Goal: Book appointment/travel/reservation

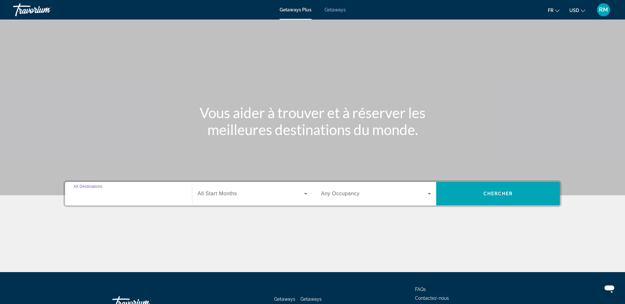
click at [124, 192] on input "Destination All Destinations" at bounding box center [129, 194] width 110 height 8
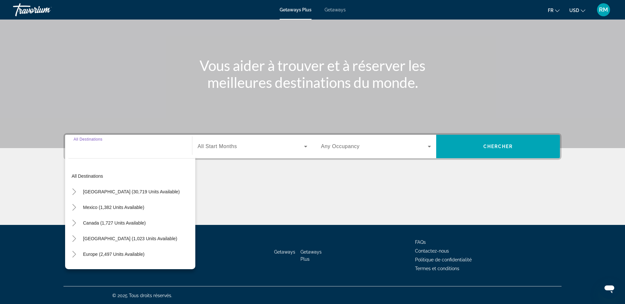
scroll to position [48, 0]
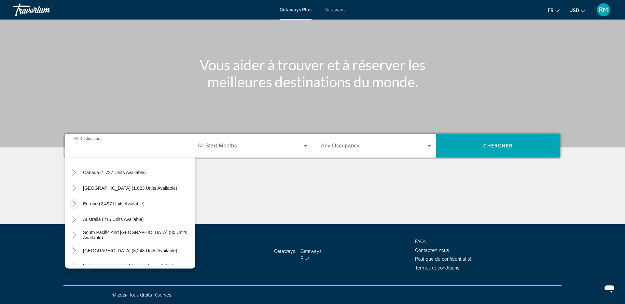
click at [74, 204] on icon "Toggle Europe (2,497 units available)" at bounding box center [74, 204] width 7 height 7
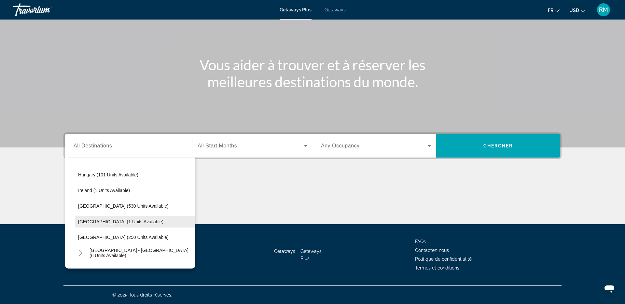
scroll to position [225, 0]
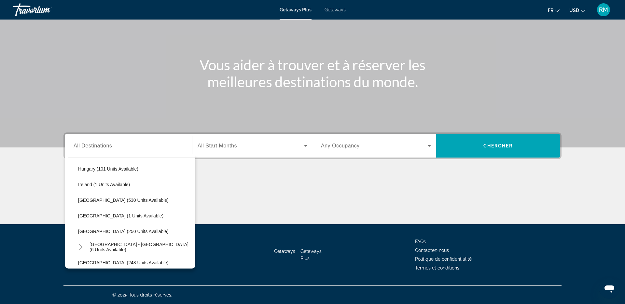
click at [99, 231] on span "[GEOGRAPHIC_DATA] (250 units available)" at bounding box center [123, 231] width 91 height 5
type input "**********"
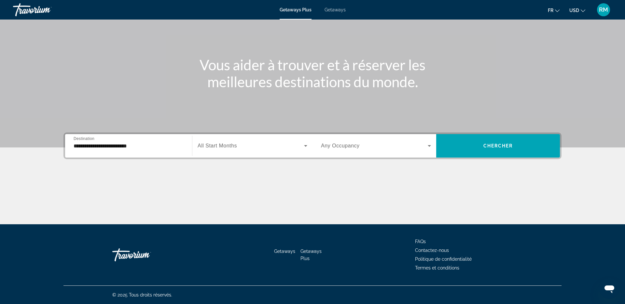
click at [573, 9] on span "USD" at bounding box center [575, 10] width 10 height 5
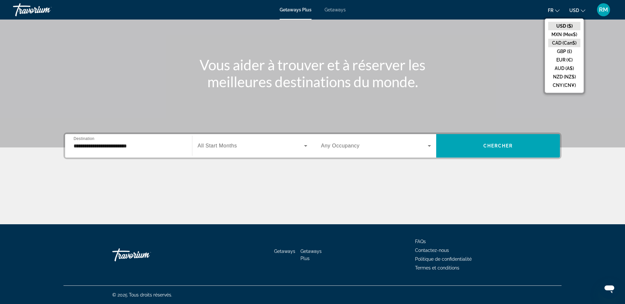
click at [561, 41] on button "CAD (Can$)" at bounding box center [564, 43] width 32 height 8
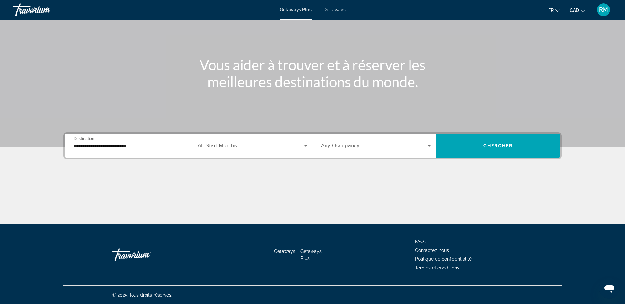
click at [257, 141] on div "Search widget" at bounding box center [253, 146] width 110 height 18
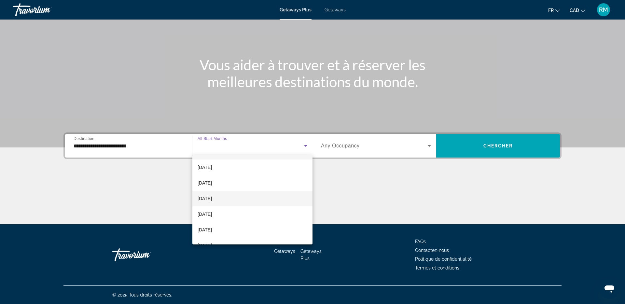
scroll to position [14, 0]
click at [235, 211] on mat-option "[DATE]" at bounding box center [252, 214] width 120 height 16
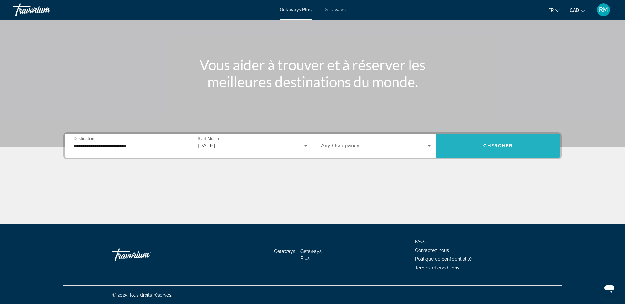
click at [521, 147] on span "Search widget" at bounding box center [498, 146] width 124 height 16
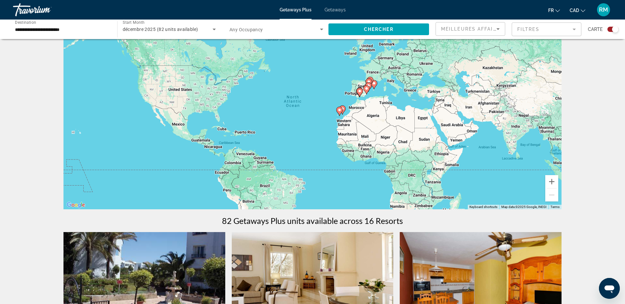
scroll to position [27, 0]
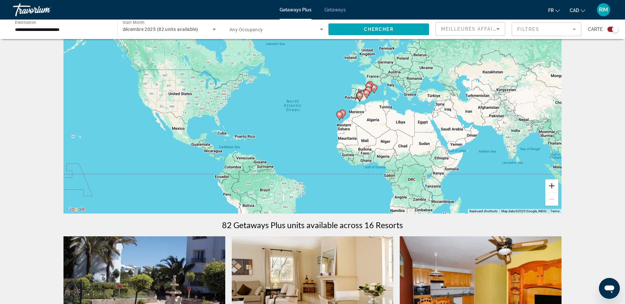
click at [553, 185] on button "Zoom in" at bounding box center [552, 185] width 13 height 13
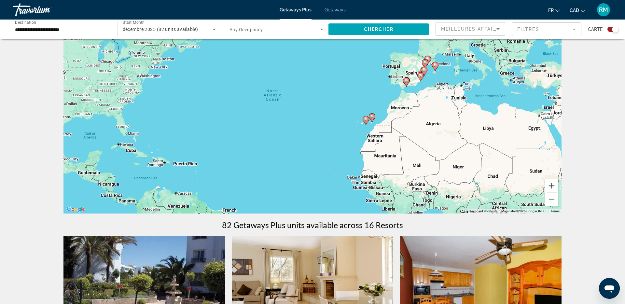
drag, startPoint x: 553, startPoint y: 184, endPoint x: 535, endPoint y: 174, distance: 20.0
click at [553, 184] on button "Zoom in" at bounding box center [552, 185] width 13 height 13
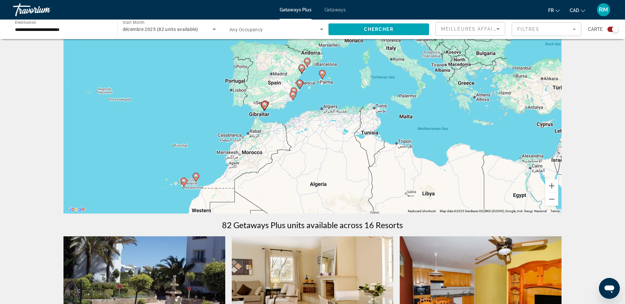
drag, startPoint x: 495, startPoint y: 118, endPoint x: 267, endPoint y: 169, distance: 233.3
click at [261, 170] on div "To activate drag with keyboard, press Alt + Enter. Once in keyboard drag state,…" at bounding box center [313, 115] width 498 height 195
click at [553, 184] on button "Zoom in" at bounding box center [552, 185] width 13 height 13
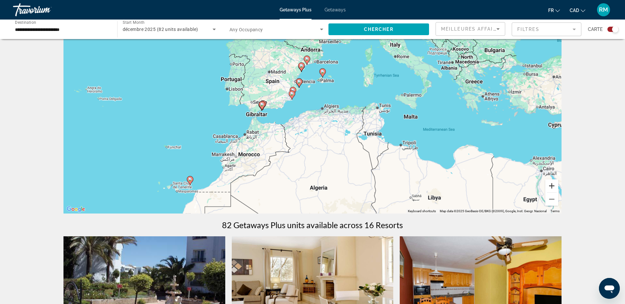
click at [553, 184] on button "Zoom in" at bounding box center [552, 185] width 13 height 13
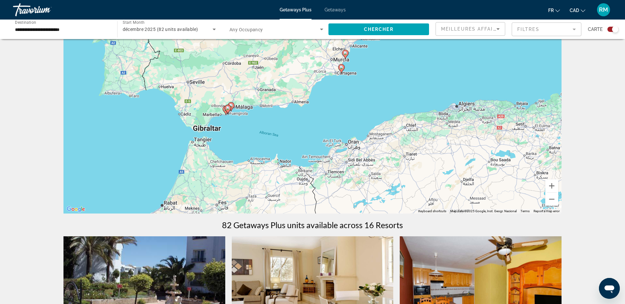
drag, startPoint x: 210, startPoint y: 127, endPoint x: 311, endPoint y: 147, distance: 103.3
click at [312, 147] on div "To activate drag with keyboard, press Alt + Enter. Once in keyboard drag state,…" at bounding box center [313, 115] width 498 height 195
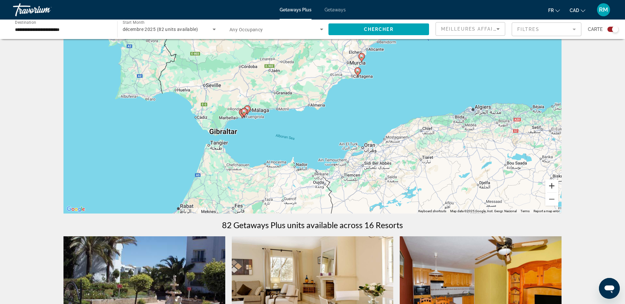
click at [550, 184] on button "Zoom in" at bounding box center [552, 185] width 13 height 13
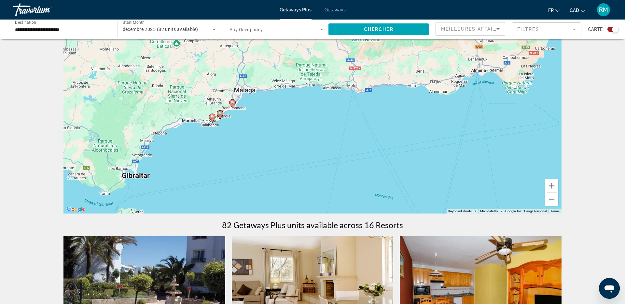
drag, startPoint x: 215, startPoint y: 128, endPoint x: 309, endPoint y: 126, distance: 94.1
click at [315, 126] on div "To activate drag with keyboard, press Alt + Enter. Once in keyboard drag state,…" at bounding box center [313, 115] width 498 height 195
click at [212, 118] on image "Main content" at bounding box center [212, 118] width 4 height 4
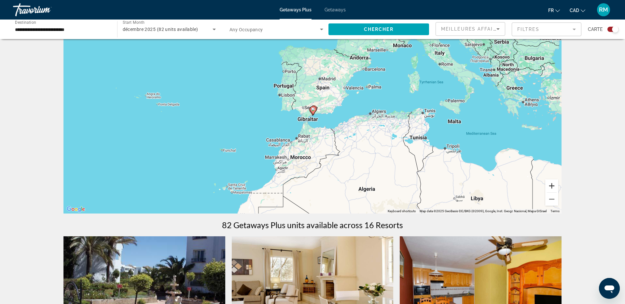
click at [551, 184] on button "Zoom in" at bounding box center [552, 185] width 13 height 13
click at [552, 184] on button "Zoom in" at bounding box center [552, 185] width 13 height 13
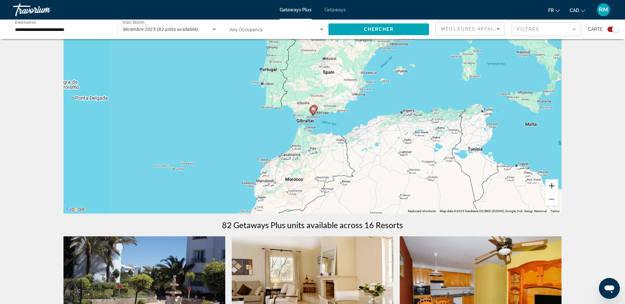
click at [552, 184] on button "Zoom in" at bounding box center [552, 185] width 13 height 13
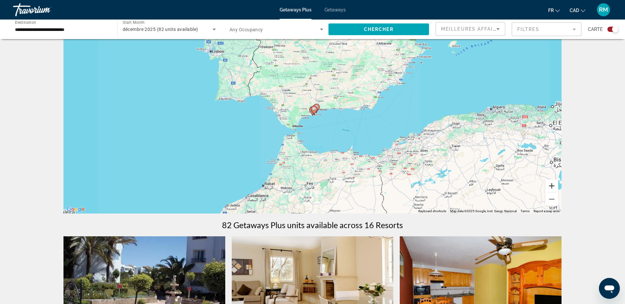
click at [551, 184] on button "Zoom in" at bounding box center [552, 185] width 13 height 13
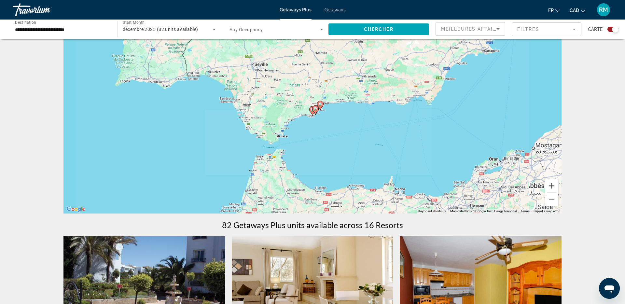
click at [551, 184] on button "Zoom in" at bounding box center [552, 185] width 13 height 13
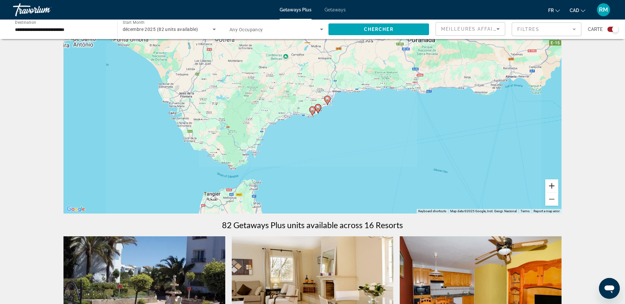
click at [552, 184] on button "Zoom in" at bounding box center [552, 185] width 13 height 13
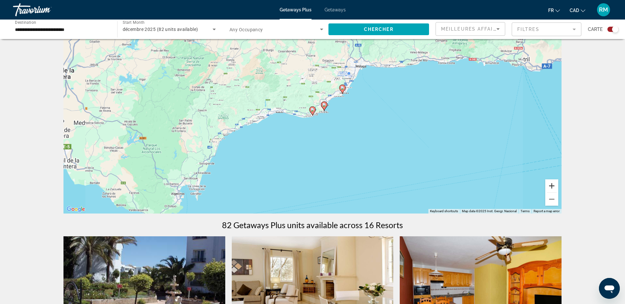
click at [552, 184] on button "Zoom in" at bounding box center [552, 185] width 13 height 13
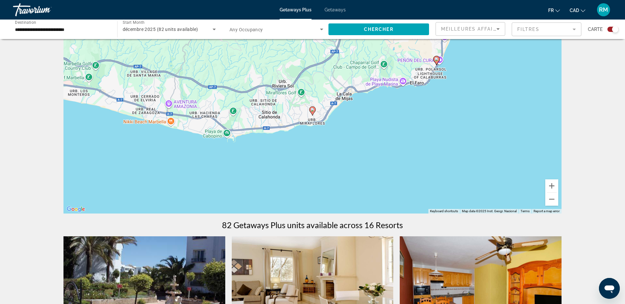
click at [312, 109] on image "Main content" at bounding box center [313, 110] width 4 height 4
type input "**********"
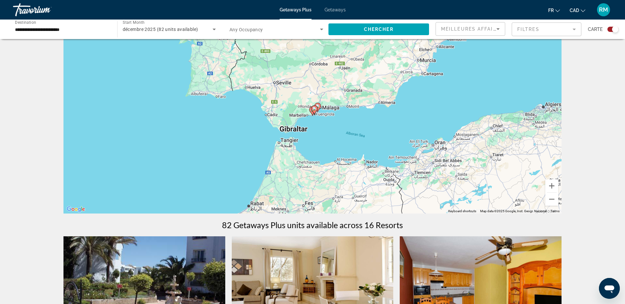
click at [313, 113] on gmp-advanced-marker "Main content" at bounding box center [314, 110] width 7 height 10
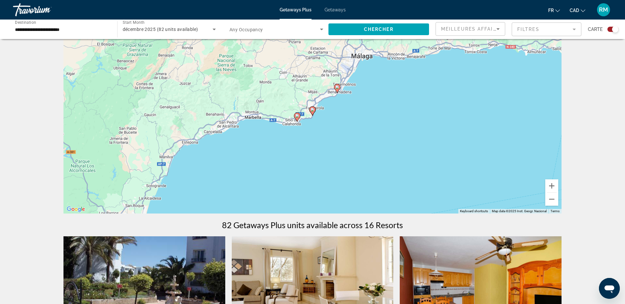
click at [297, 117] on image "Main content" at bounding box center [297, 116] width 4 height 4
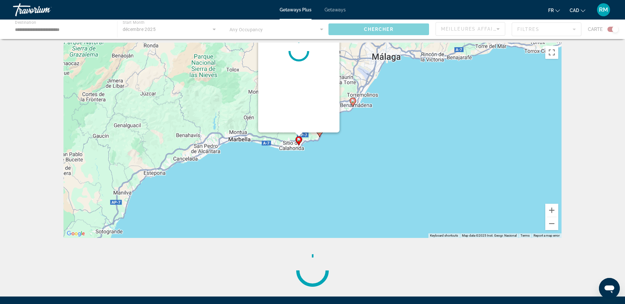
scroll to position [0, 0]
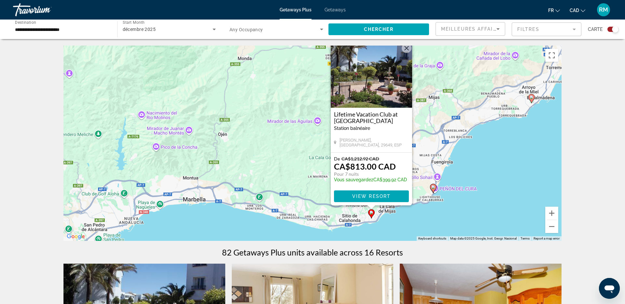
drag, startPoint x: 180, startPoint y: 206, endPoint x: 240, endPoint y: 192, distance: 61.1
click at [240, 192] on div "To activate drag with keyboard, press Alt + Enter. Once in keyboard drag state,…" at bounding box center [313, 143] width 498 height 195
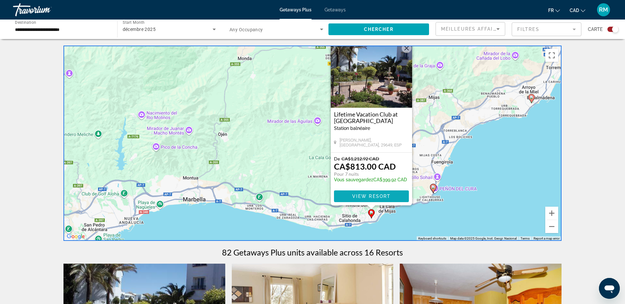
click at [365, 197] on span "View Resort" at bounding box center [371, 196] width 38 height 5
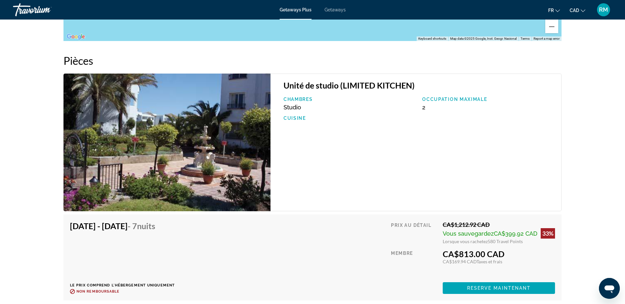
scroll to position [919, 0]
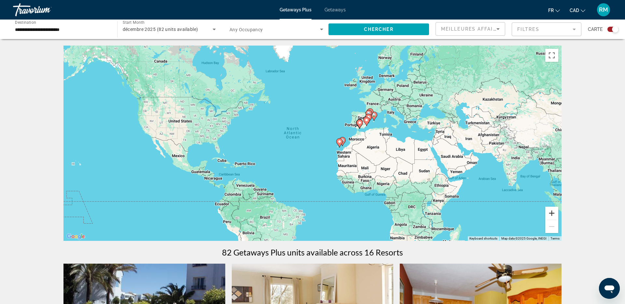
click at [553, 214] on button "Zoom in" at bounding box center [552, 213] width 13 height 13
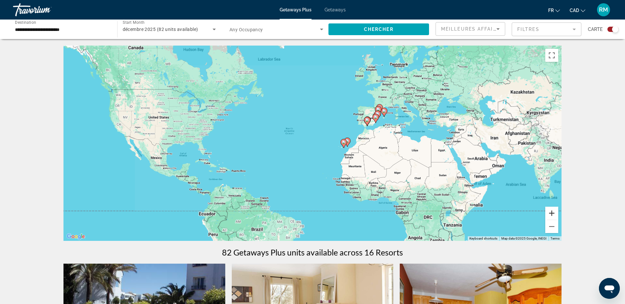
click at [553, 213] on button "Zoom in" at bounding box center [552, 213] width 13 height 13
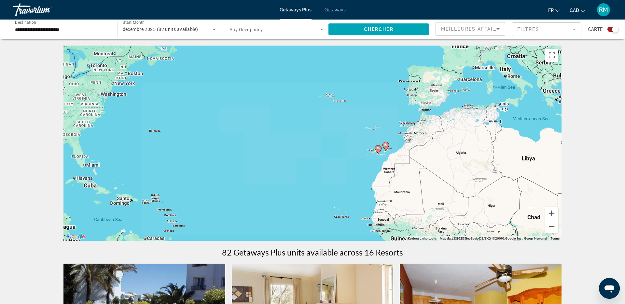
click at [553, 213] on button "Zoom in" at bounding box center [552, 213] width 13 height 13
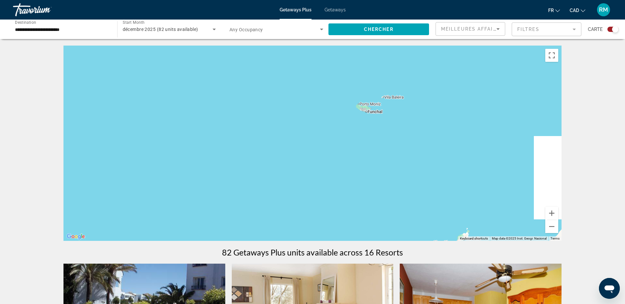
drag, startPoint x: 503, startPoint y: 160, endPoint x: 187, endPoint y: 212, distance: 319.6
click at [183, 214] on div "Main content" at bounding box center [313, 143] width 498 height 195
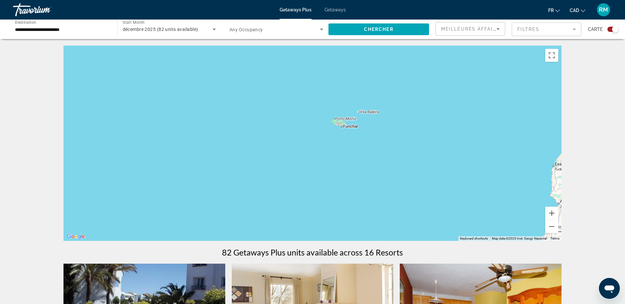
drag, startPoint x: 354, startPoint y: 173, endPoint x: 152, endPoint y: 234, distance: 210.7
click at [151, 235] on div "To activate drag with keyboard, press Alt + Enter. Once in keyboard drag state,…" at bounding box center [313, 143] width 498 height 195
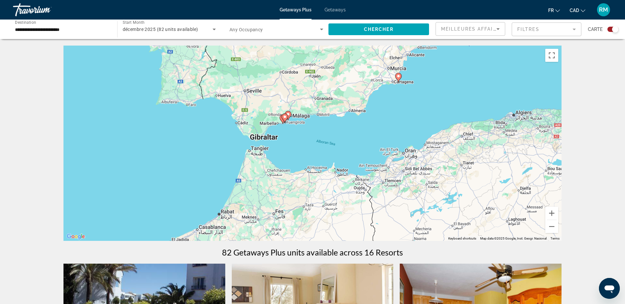
drag, startPoint x: 433, startPoint y: 141, endPoint x: 268, endPoint y: 202, distance: 175.7
click at [263, 205] on div "To activate drag with keyboard, press Alt + Enter. Once in keyboard drag state,…" at bounding box center [313, 143] width 498 height 195
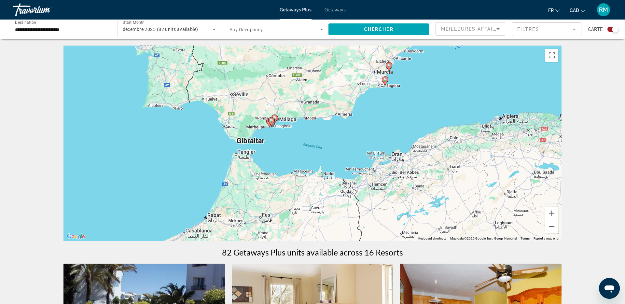
click at [272, 122] on image "Main content" at bounding box center [272, 121] width 4 height 4
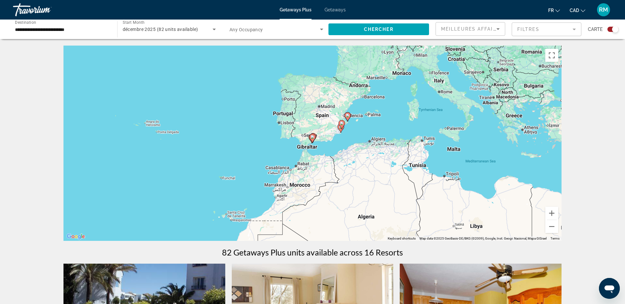
click at [312, 138] on image "Main content" at bounding box center [313, 137] width 4 height 4
type input "**********"
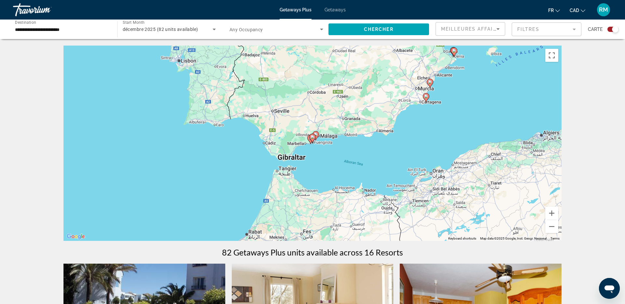
click at [313, 138] on image "Main content" at bounding box center [313, 137] width 4 height 4
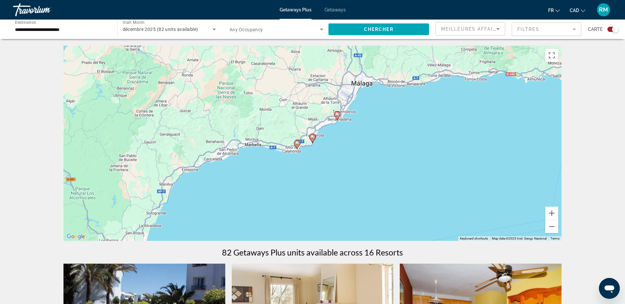
click at [313, 138] on image "Main content" at bounding box center [313, 137] width 4 height 4
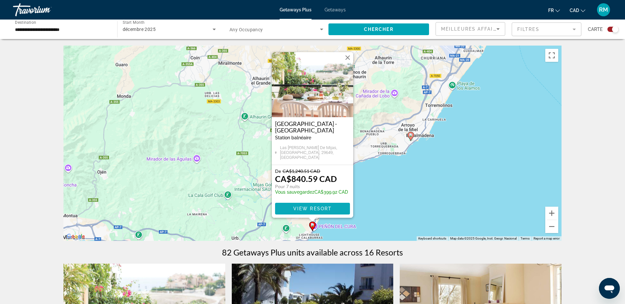
click at [315, 207] on span "View Resort" at bounding box center [312, 208] width 38 height 5
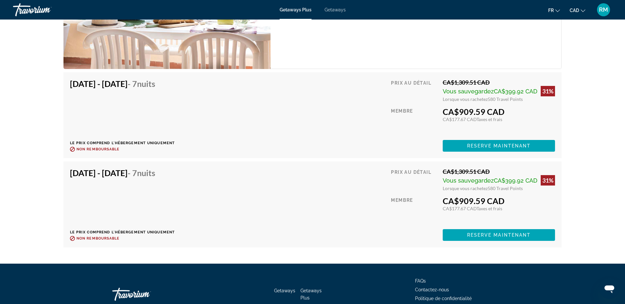
scroll to position [1674, 0]
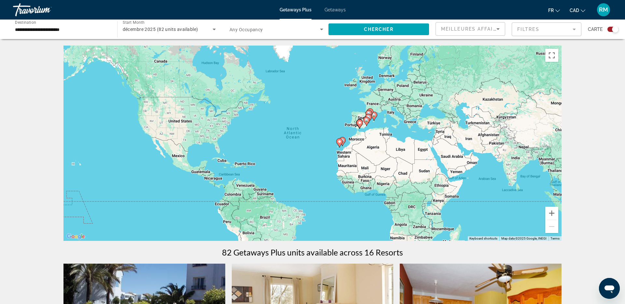
click at [359, 126] on icon "Main content" at bounding box center [360, 124] width 6 height 8
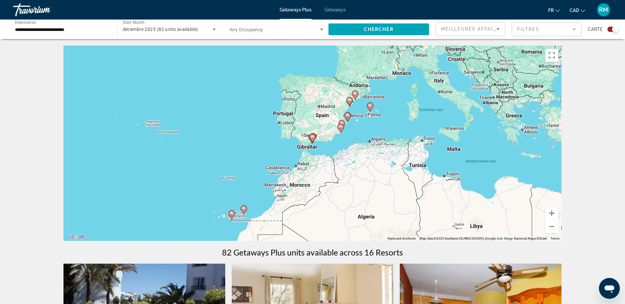
click at [314, 138] on image "Main content" at bounding box center [313, 137] width 4 height 4
type input "**********"
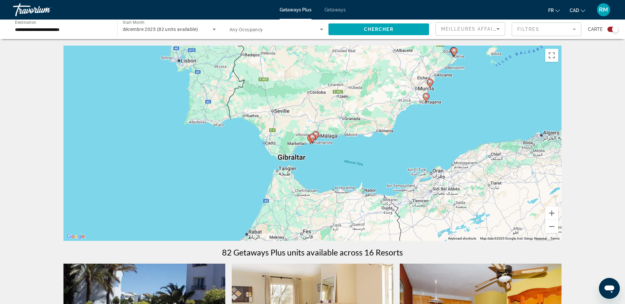
click at [317, 135] on image "Main content" at bounding box center [316, 135] width 4 height 4
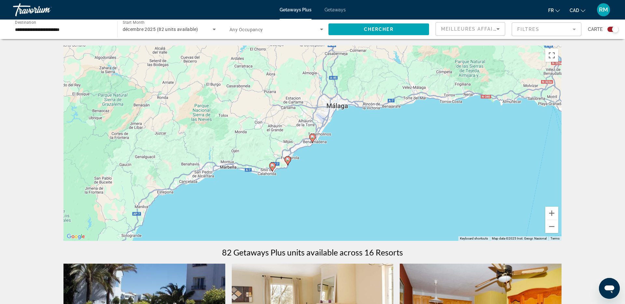
click at [314, 136] on image "Main content" at bounding box center [313, 137] width 4 height 4
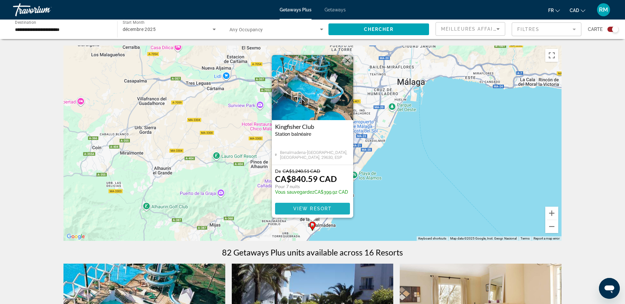
click at [315, 210] on span "View Resort" at bounding box center [312, 208] width 38 height 5
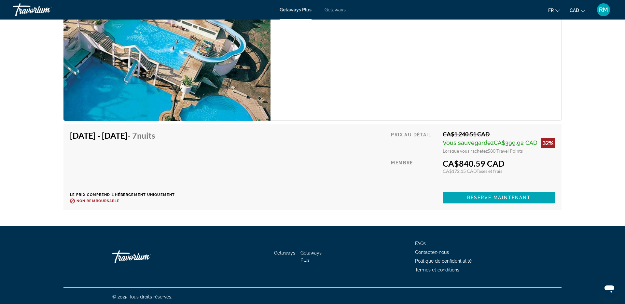
scroll to position [1030, 0]
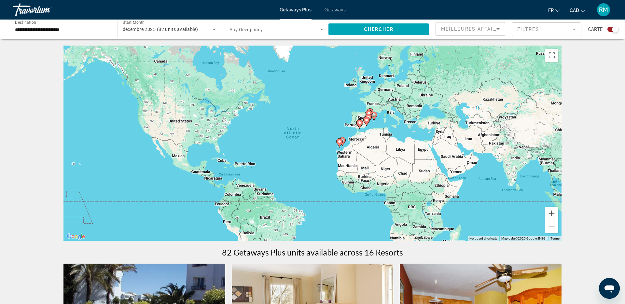
click at [550, 213] on button "Zoom in" at bounding box center [552, 213] width 13 height 13
click at [550, 214] on button "Zoom in" at bounding box center [552, 213] width 13 height 13
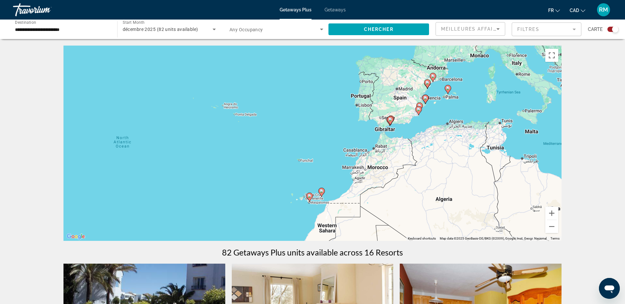
drag, startPoint x: 517, startPoint y: 170, endPoint x: 405, endPoint y: 200, distance: 115.7
click at [404, 210] on div "To activate drag with keyboard, press Alt + Enter. Once in keyboard drag state,…" at bounding box center [313, 143] width 498 height 195
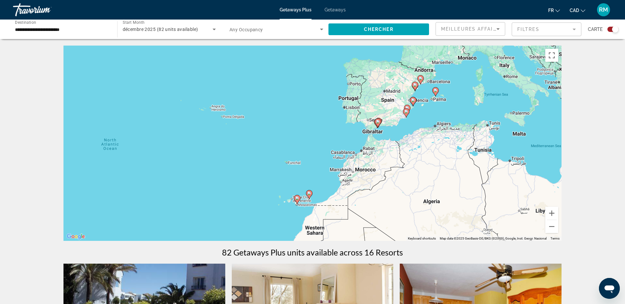
click at [407, 114] on icon "Main content" at bounding box center [407, 113] width 6 height 8
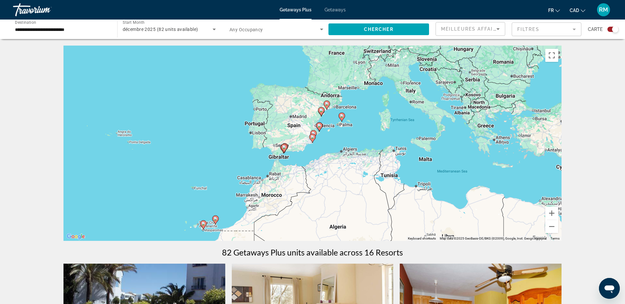
click at [314, 140] on icon "Main content" at bounding box center [313, 138] width 6 height 8
type input "**********"
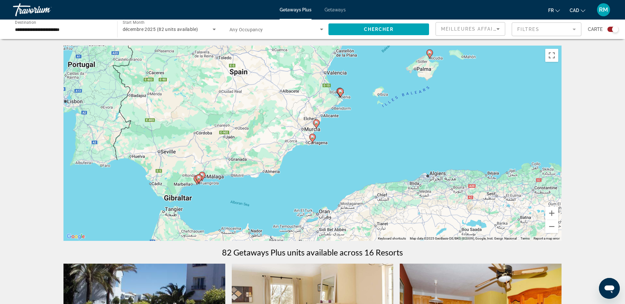
click at [312, 137] on image "Main content" at bounding box center [313, 137] width 4 height 4
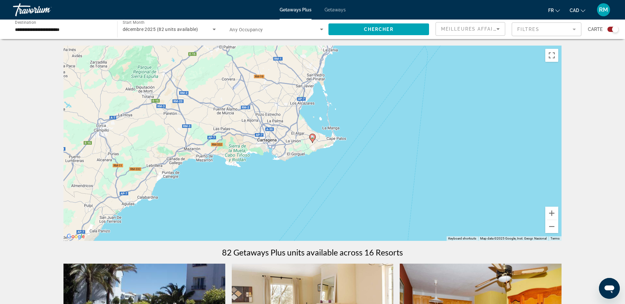
click at [312, 137] on image "Main content" at bounding box center [313, 137] width 4 height 4
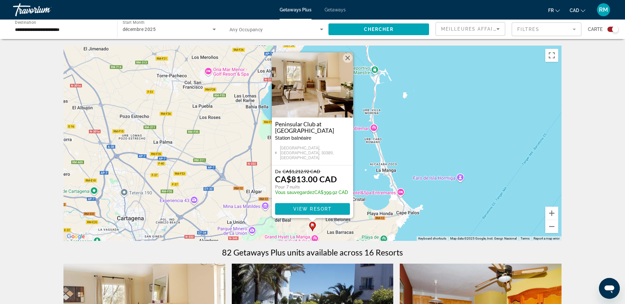
click at [317, 208] on span "View Resort" at bounding box center [312, 208] width 38 height 5
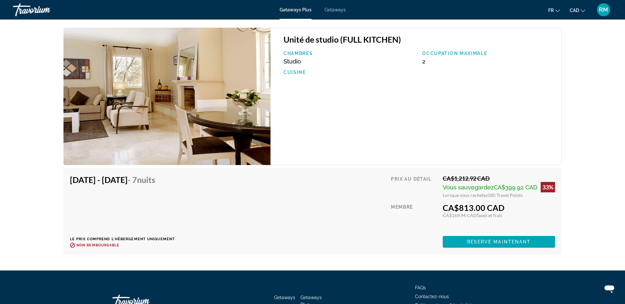
scroll to position [1027, 0]
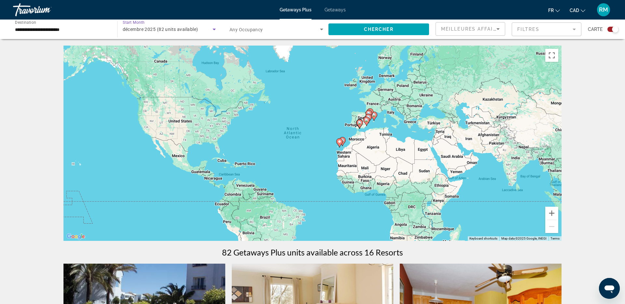
click at [186, 31] on span "décembre 2025 (82 units available)" at bounding box center [161, 29] width 76 height 5
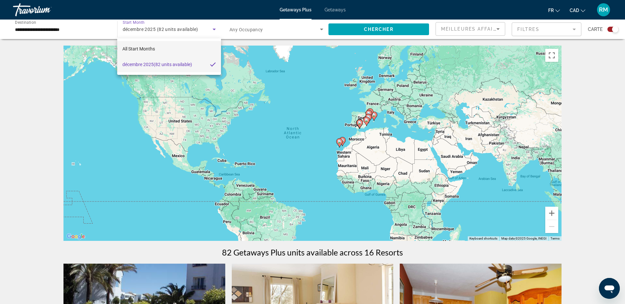
click at [181, 46] on mat-option "All Start Months" at bounding box center [169, 49] width 104 height 16
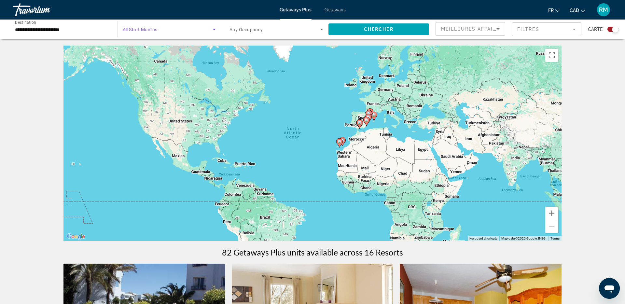
click at [173, 31] on span "Search widget" at bounding box center [168, 29] width 90 height 8
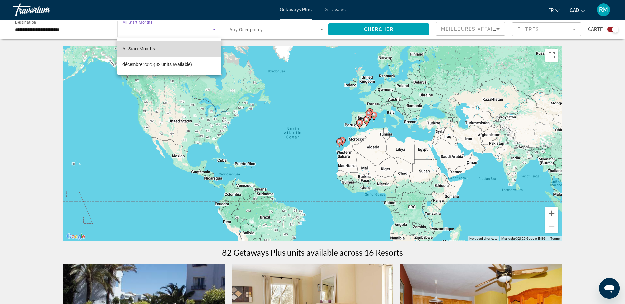
click at [165, 49] on mat-option "All Start Months" at bounding box center [169, 49] width 104 height 16
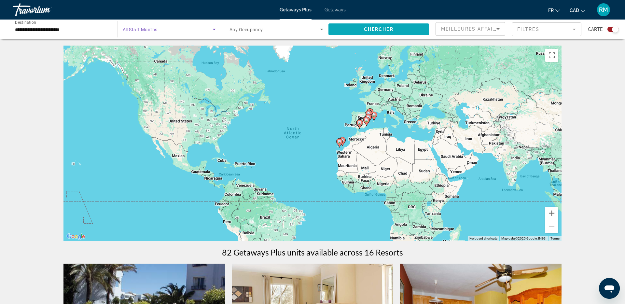
click at [363, 27] on span "Search widget" at bounding box center [379, 29] width 101 height 16
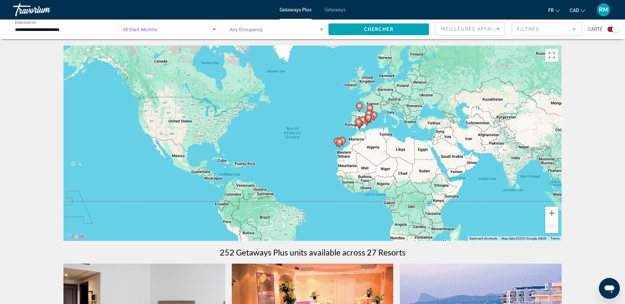
click at [162, 32] on span "Search widget" at bounding box center [168, 29] width 90 height 8
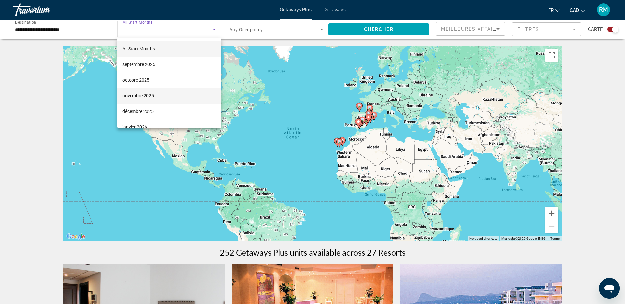
click at [157, 95] on mat-option "novembre 2025" at bounding box center [169, 96] width 104 height 16
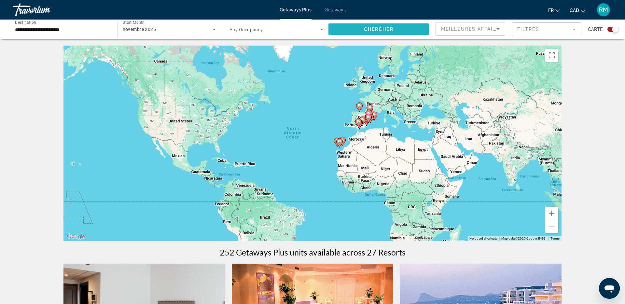
click at [368, 29] on span "Chercher" at bounding box center [379, 29] width 30 height 5
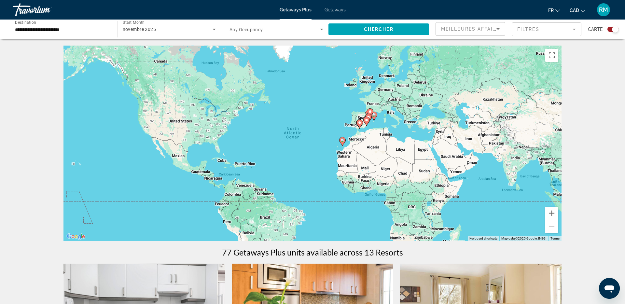
click at [361, 123] on image "Main content" at bounding box center [360, 123] width 4 height 4
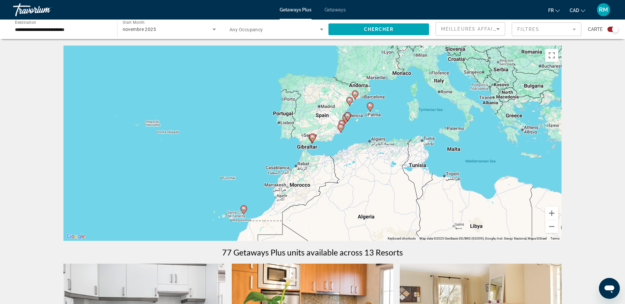
click at [312, 136] on image "Main content" at bounding box center [313, 137] width 4 height 4
type input "**********"
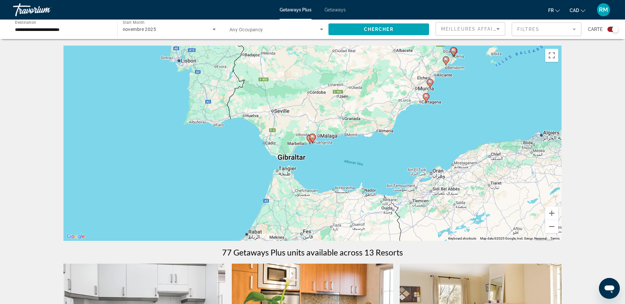
click at [313, 138] on image "Main content" at bounding box center [313, 137] width 4 height 4
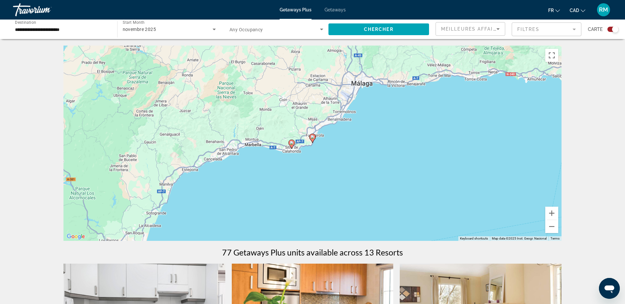
click at [291, 144] on image "Main content" at bounding box center [292, 143] width 4 height 4
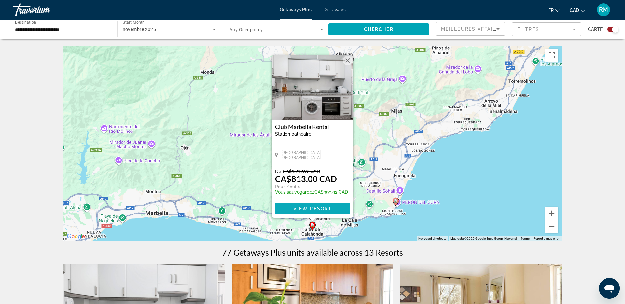
click at [302, 209] on span "View Resort" at bounding box center [312, 208] width 38 height 5
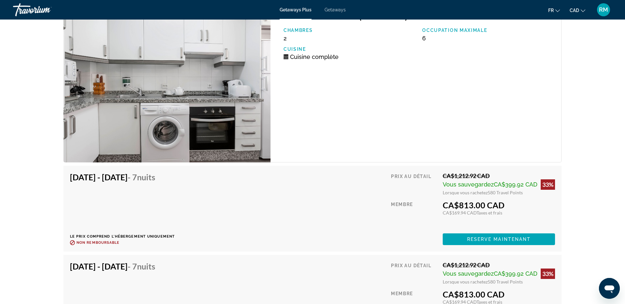
scroll to position [1091, 0]
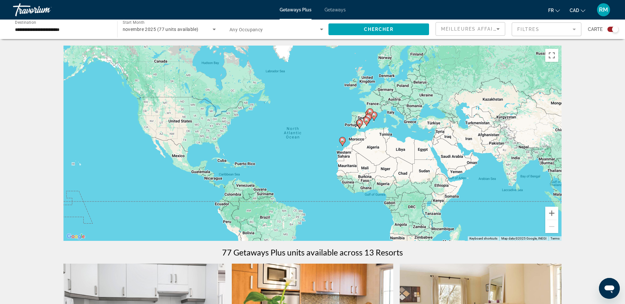
click at [361, 124] on image "Main content" at bounding box center [360, 123] width 4 height 4
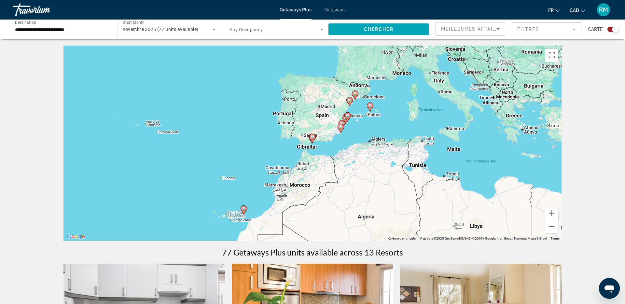
click at [311, 139] on icon "Main content" at bounding box center [312, 138] width 7 height 9
type input "**********"
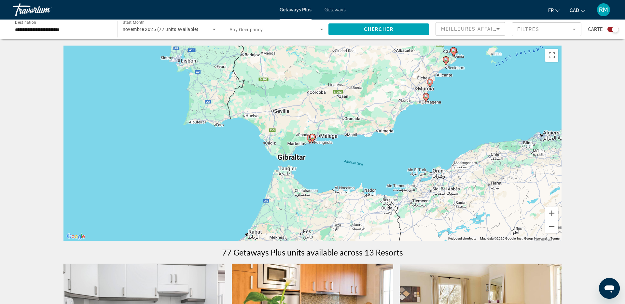
click at [311, 140] on gmp-advanced-marker "Main content" at bounding box center [312, 139] width 7 height 10
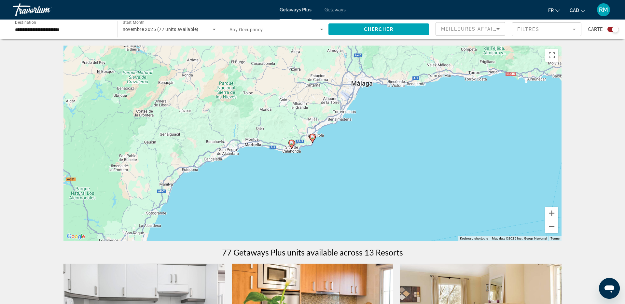
click at [313, 139] on image "Main content" at bounding box center [313, 137] width 4 height 4
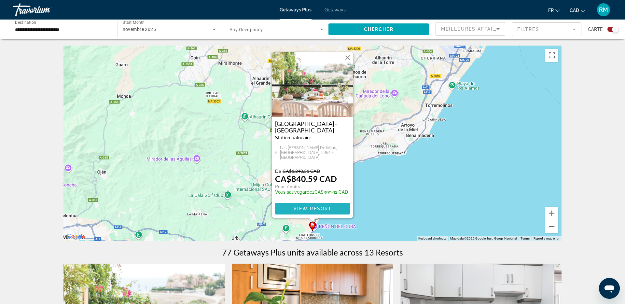
click at [314, 208] on span "View Resort" at bounding box center [312, 208] width 38 height 5
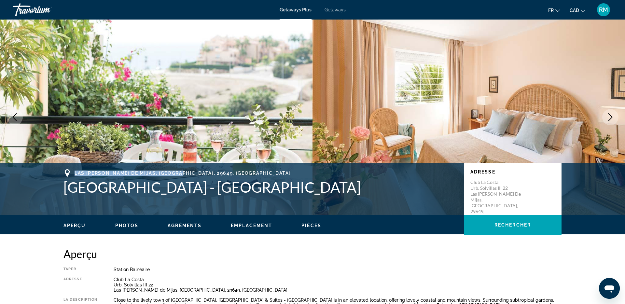
drag, startPoint x: 77, startPoint y: 173, endPoint x: 275, endPoint y: 135, distance: 200.9
click at [182, 175] on div "Las [PERSON_NAME] de Mijas, [GEOGRAPHIC_DATA], 29649, [GEOGRAPHIC_DATA]" at bounding box center [261, 173] width 394 height 8
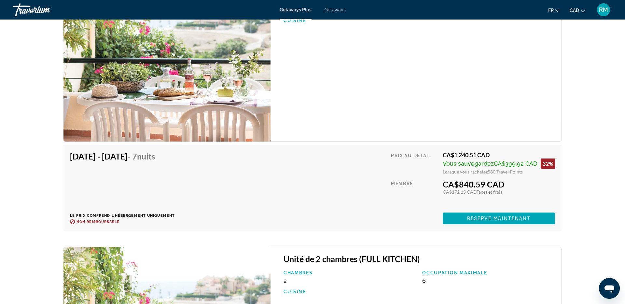
scroll to position [1204, 0]
